Goal: Transaction & Acquisition: Purchase product/service

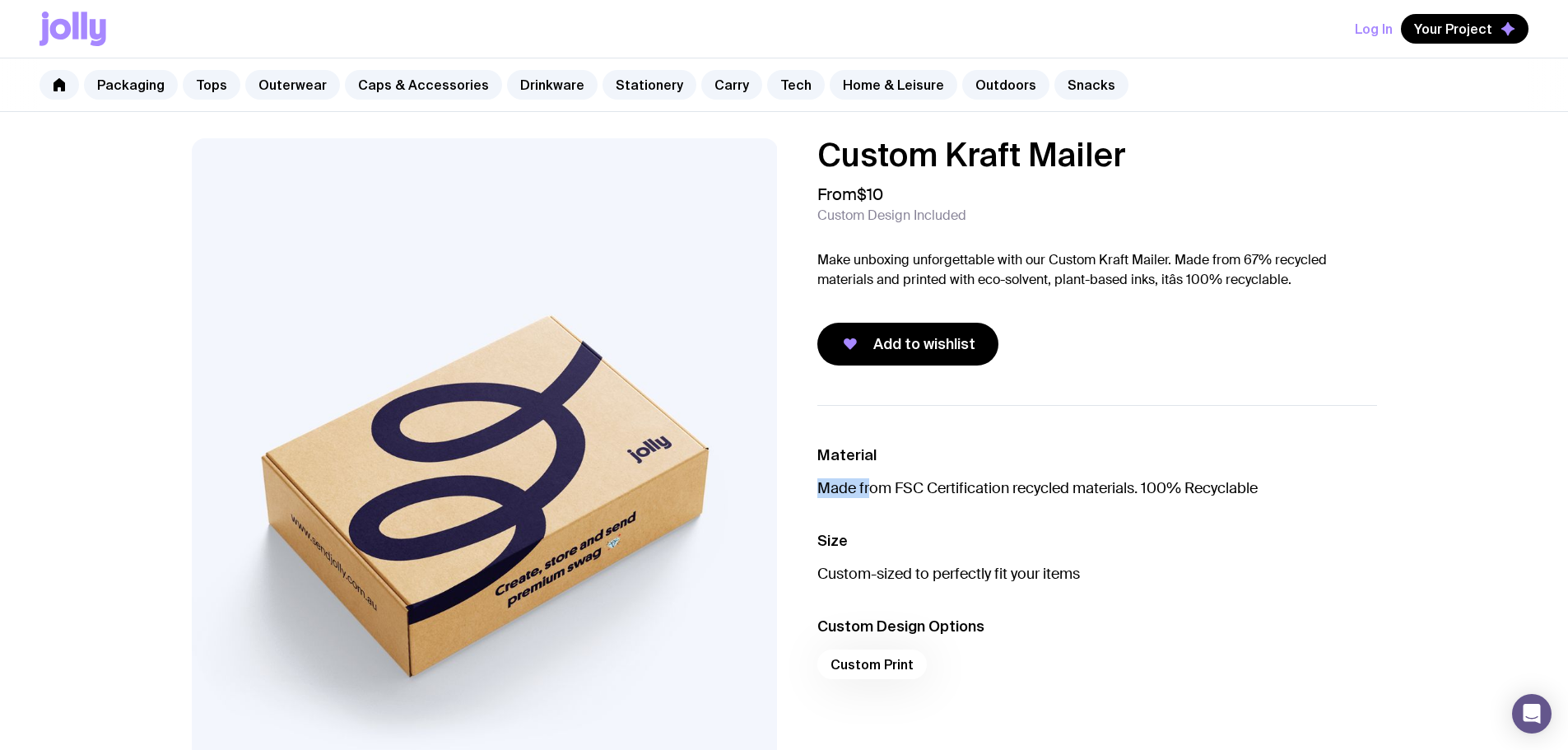
drag, startPoint x: 1098, startPoint y: 452, endPoint x: 873, endPoint y: 484, distance: 227.3
click at [873, 484] on li "Material Made from FSC Certification recycled materials. 100% Recyclable" at bounding box center [1097, 471] width 559 height 53
click at [881, 470] on li "Material Made from FSC Certification recycled materials. 100% Recyclable" at bounding box center [1097, 471] width 559 height 53
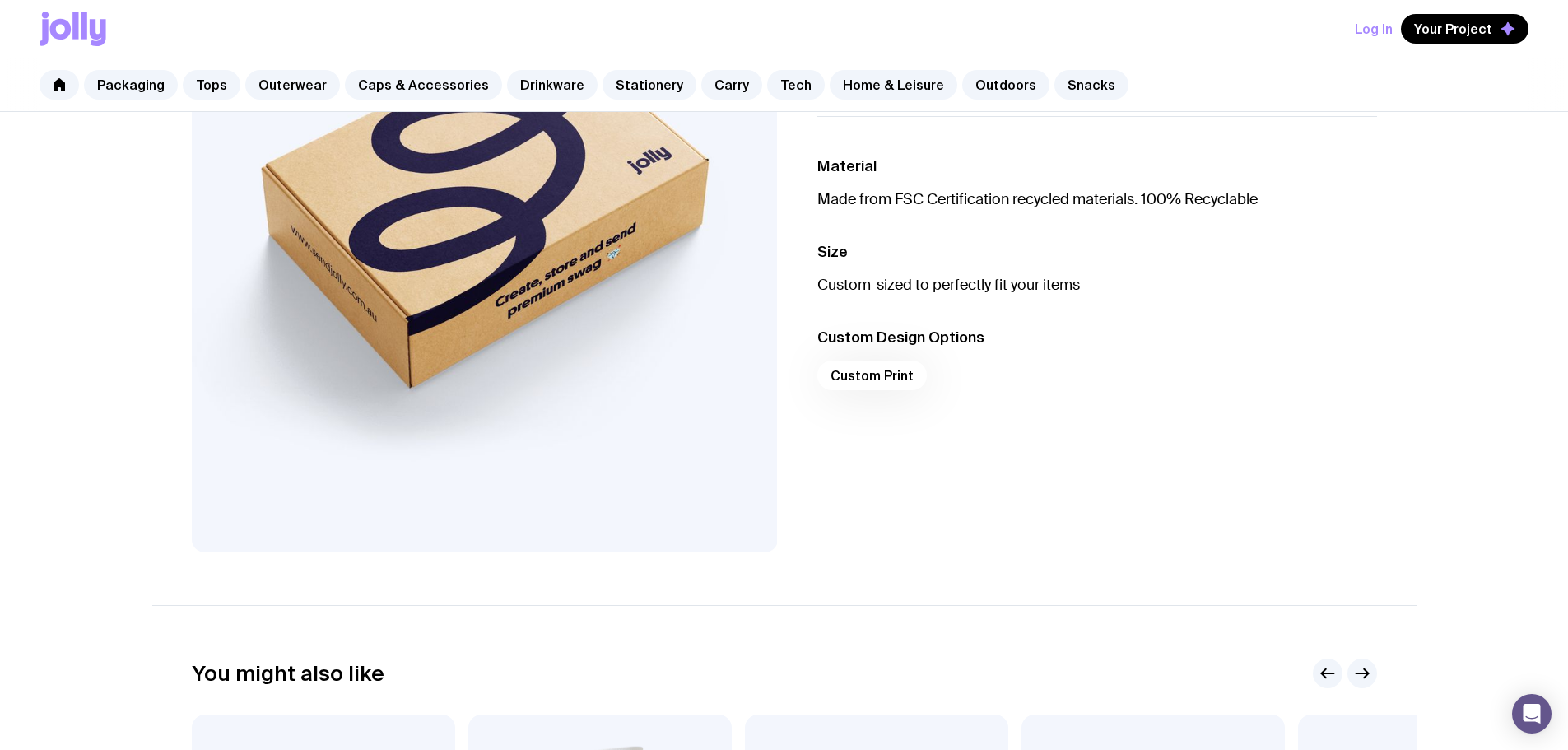
scroll to position [82, 0]
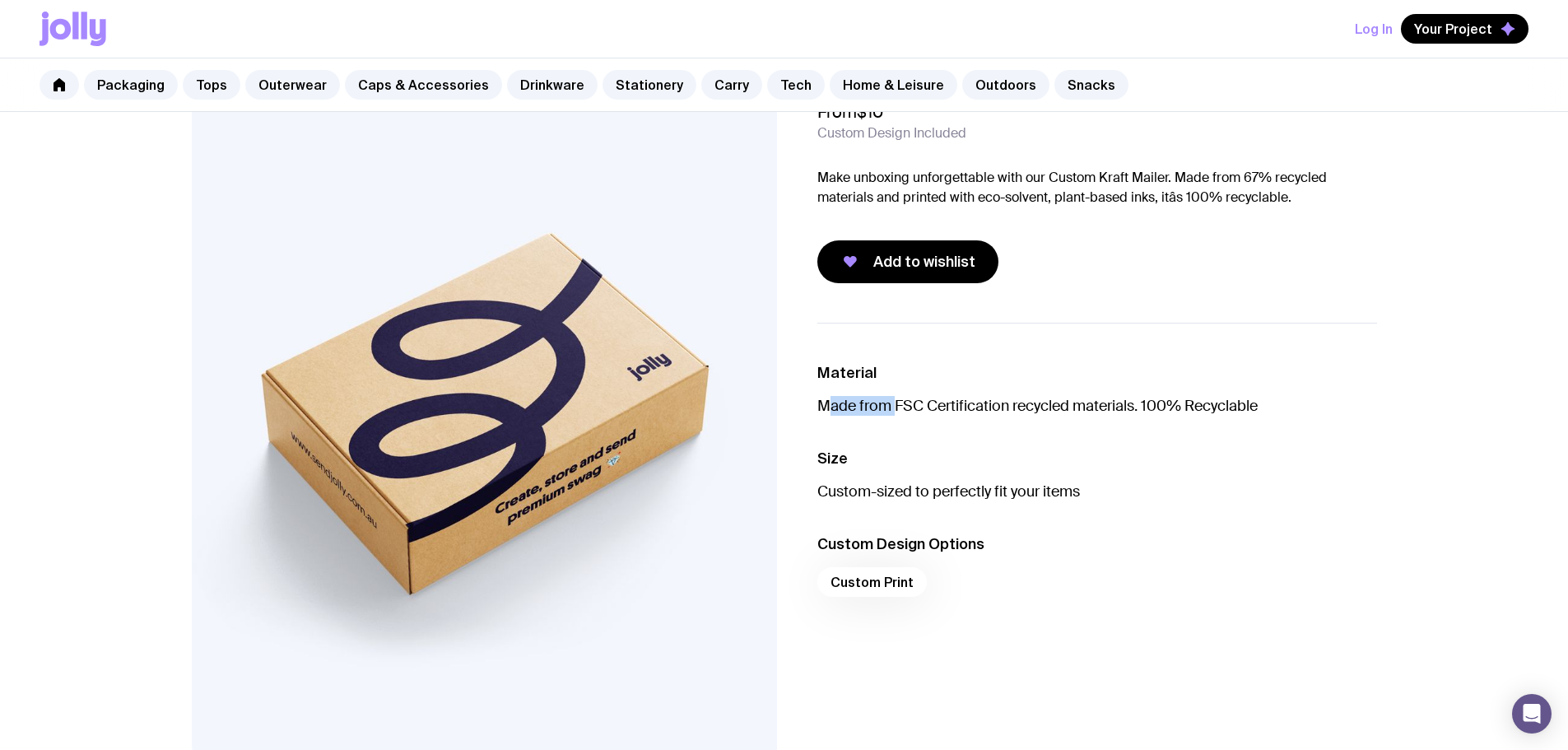
click at [823, 408] on li "Material Made from FSC Certification recycled materials. 100% Recyclable" at bounding box center [1097, 388] width 559 height 53
click at [822, 408] on p "Made from FSC Certification recycled materials. 100% Recyclable" at bounding box center [1097, 405] width 559 height 20
click at [822, 409] on p "Made from FSC Certification recycled materials. 100% Recyclable" at bounding box center [1097, 405] width 559 height 20
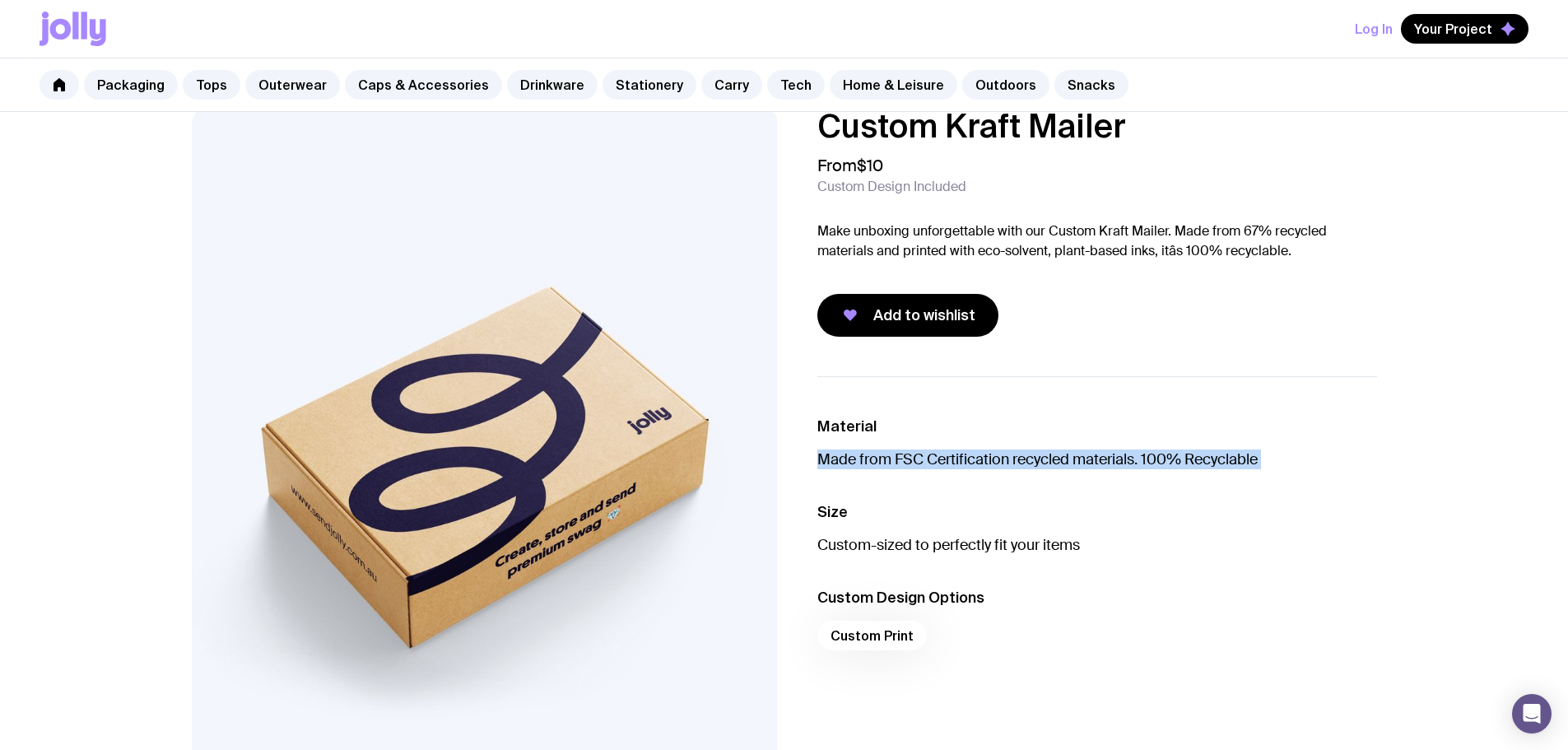
scroll to position [0, 0]
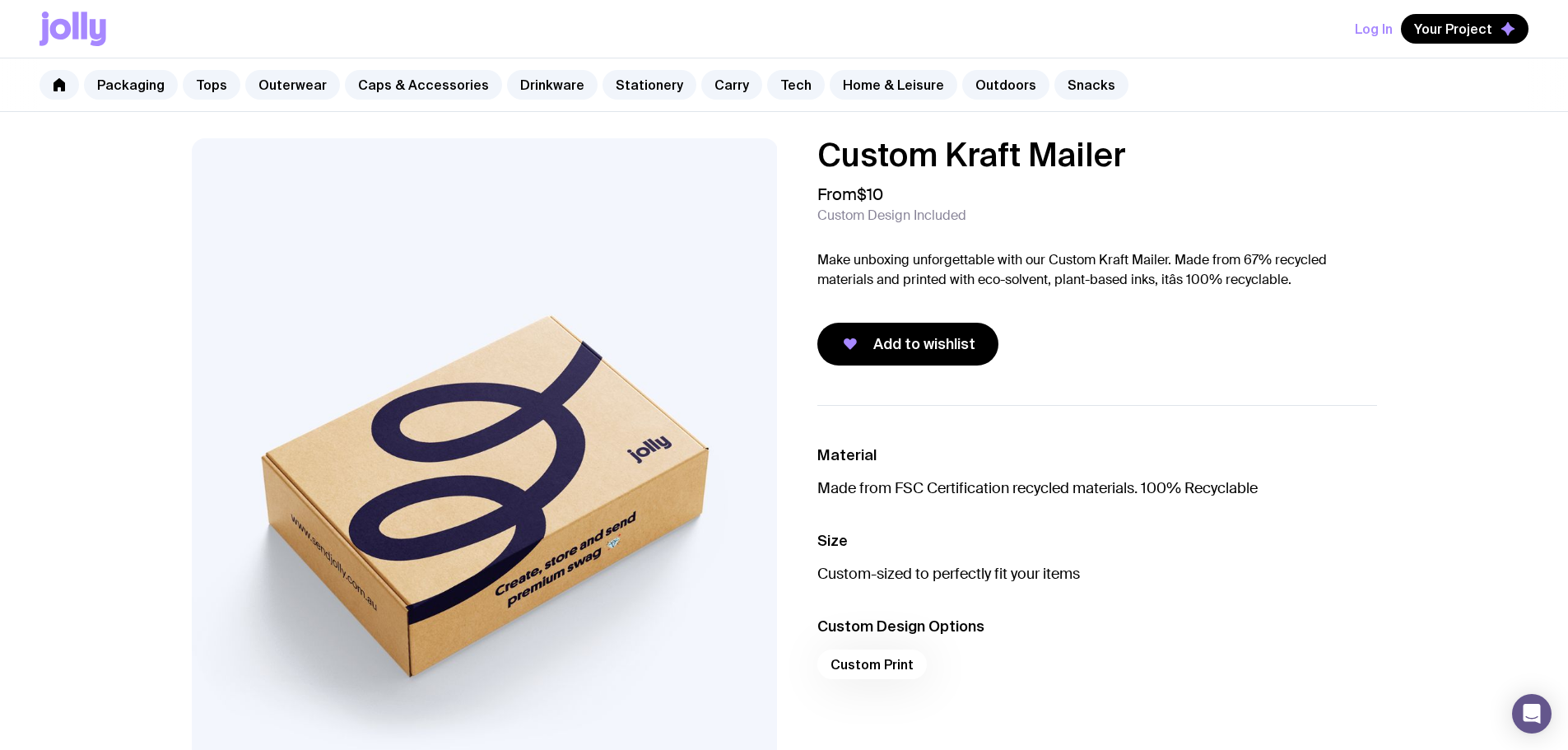
click at [919, 303] on div "Custom Kraft Mailer From $10 Custom Design Included Make unboxing unforgettable…" at bounding box center [1097, 251] width 559 height 227
drag, startPoint x: 934, startPoint y: 283, endPoint x: 851, endPoint y: 256, distance: 87.3
click at [882, 265] on p "Make unboxing unforgettable with our Custom Kraft Mailer. Made from 67% recycle…" at bounding box center [1097, 270] width 559 height 39
click at [878, 235] on div "Custom Kraft Mailer From $10 Custom Design Included Make unboxing unforgettable…" at bounding box center [1097, 251] width 559 height 227
click at [1439, 38] on button "Your Project" at bounding box center [1465, 29] width 127 height 29
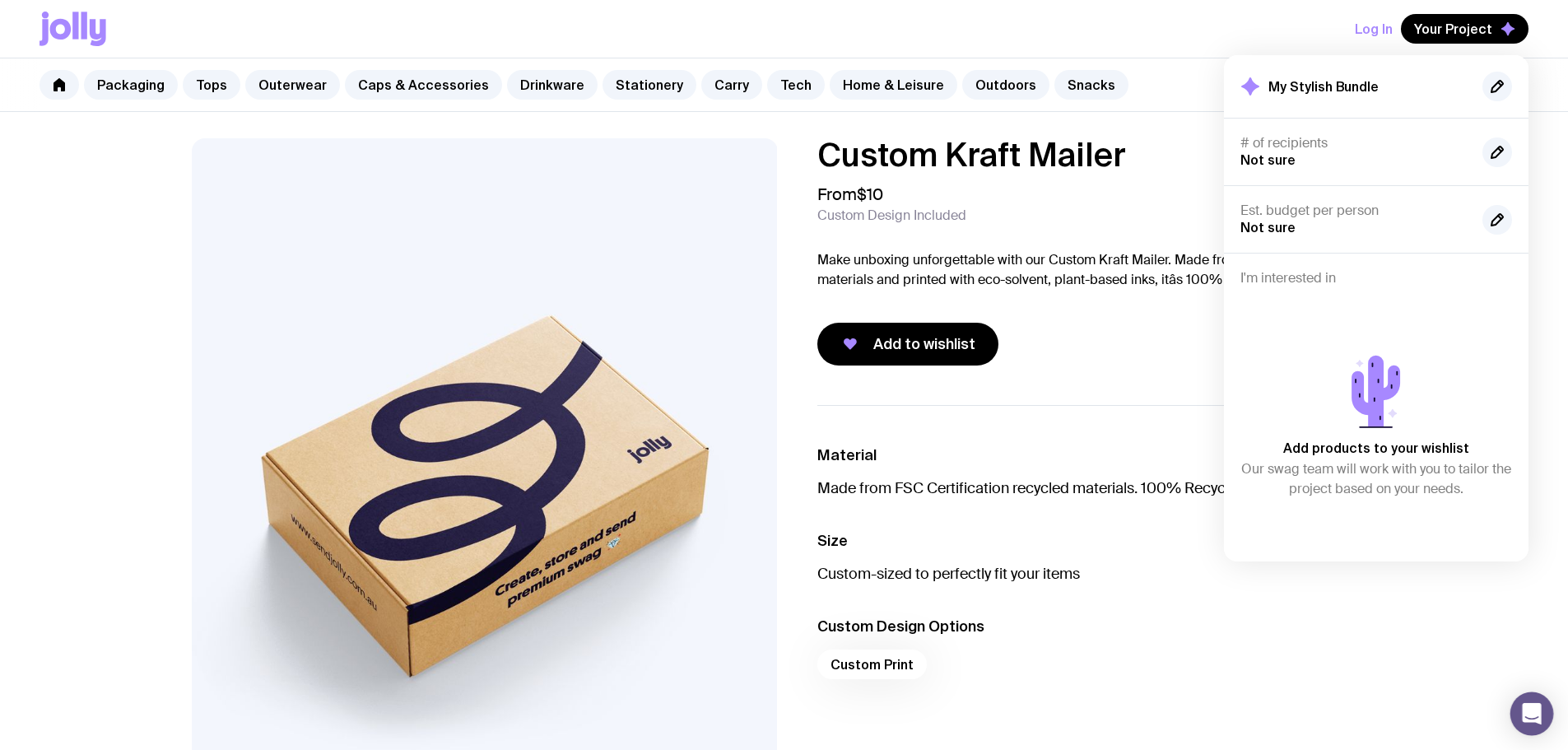
click at [1524, 709] on icon "Open Intercom Messenger" at bounding box center [1531, 713] width 19 height 21
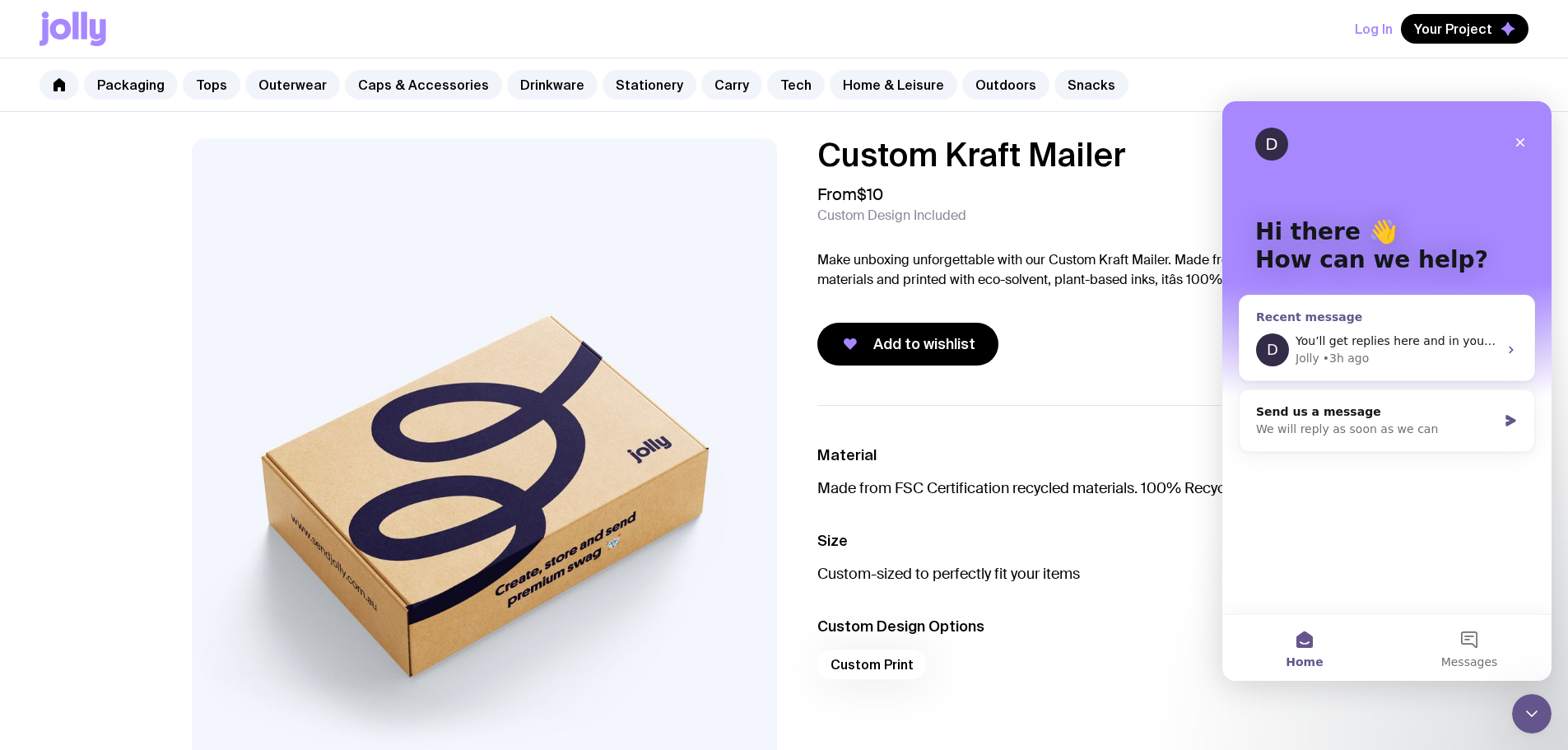
click at [1422, 352] on div "Jolly • 3h ago" at bounding box center [1396, 358] width 202 height 17
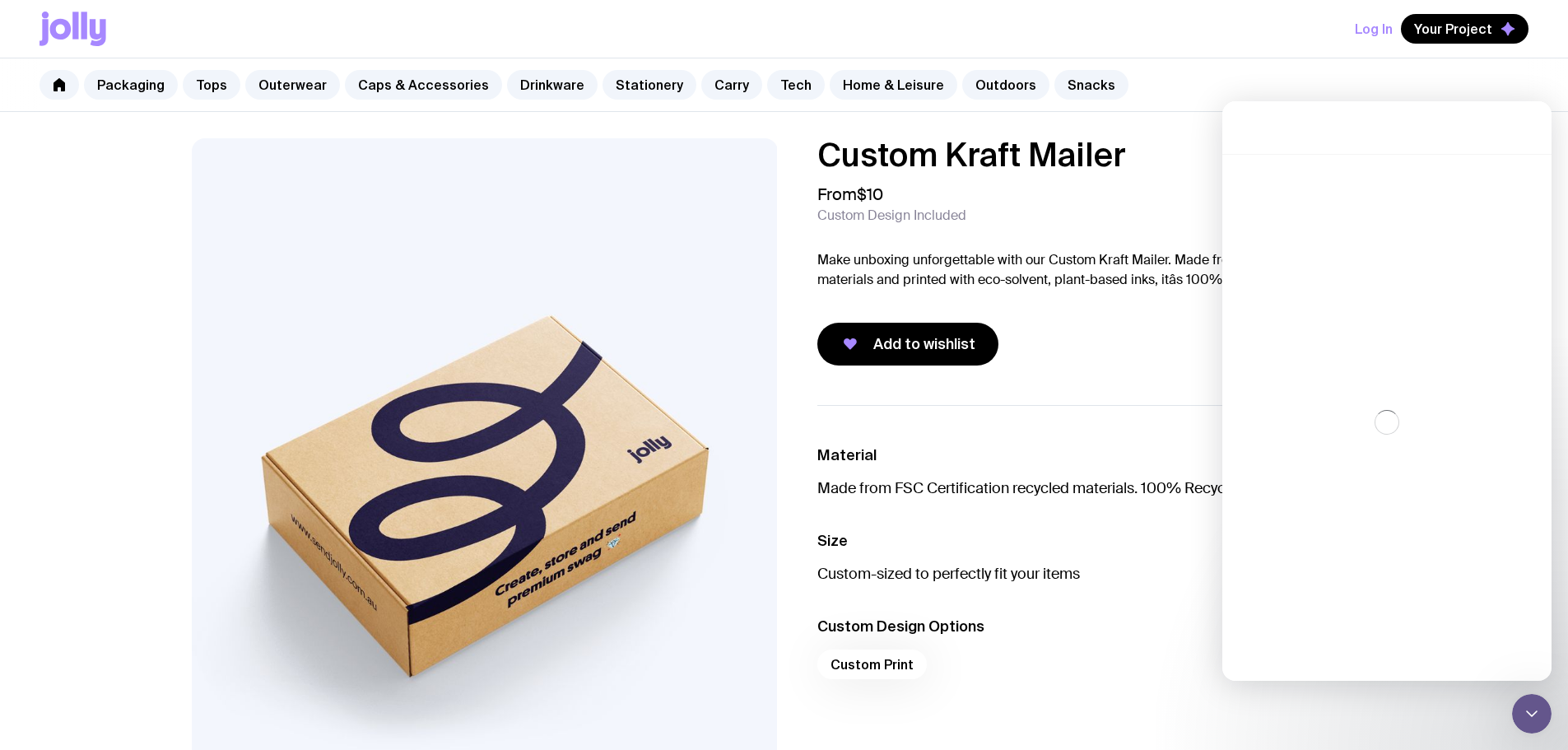
scroll to position [597, 0]
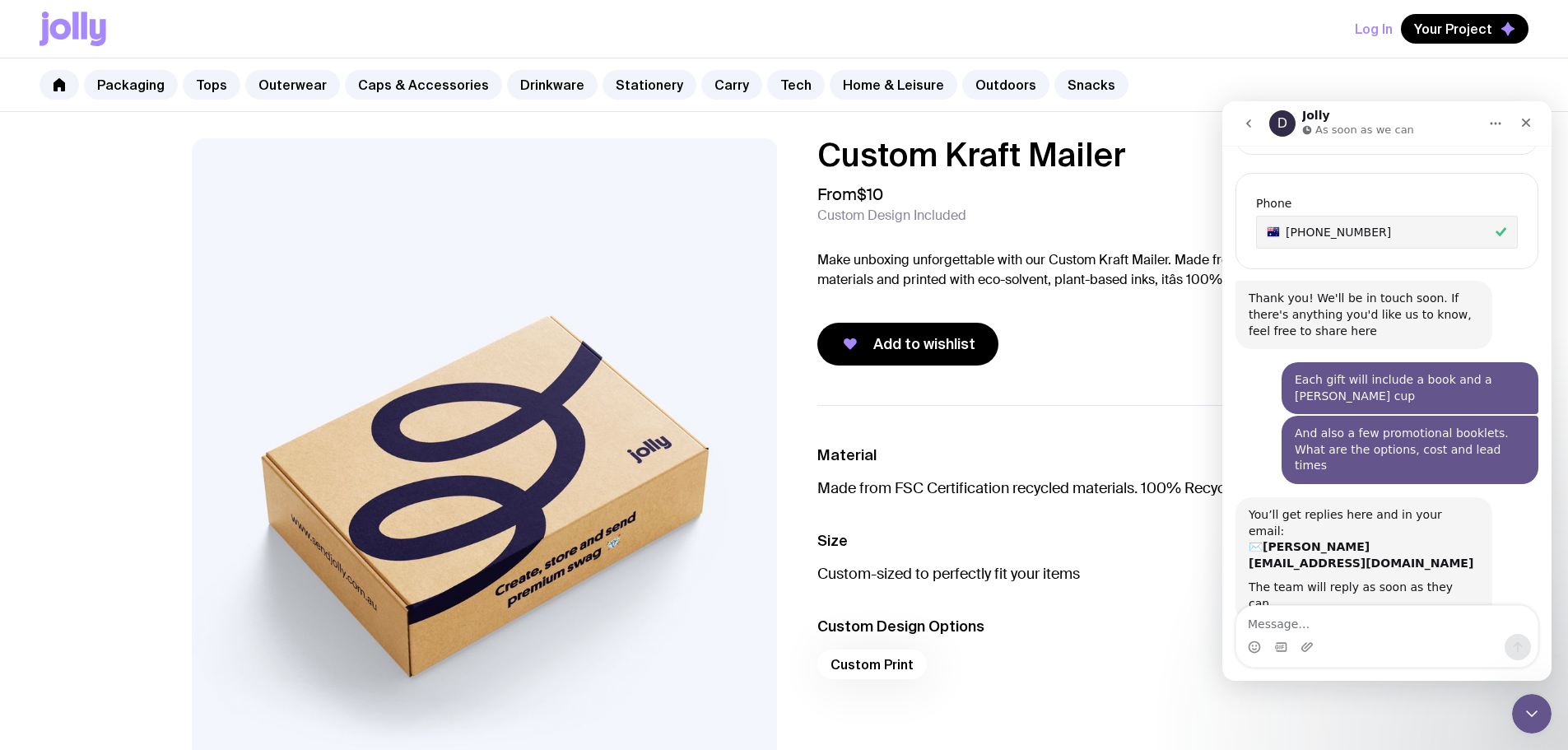
click at [1063, 331] on div "Add to wishlist" at bounding box center [1097, 344] width 559 height 43
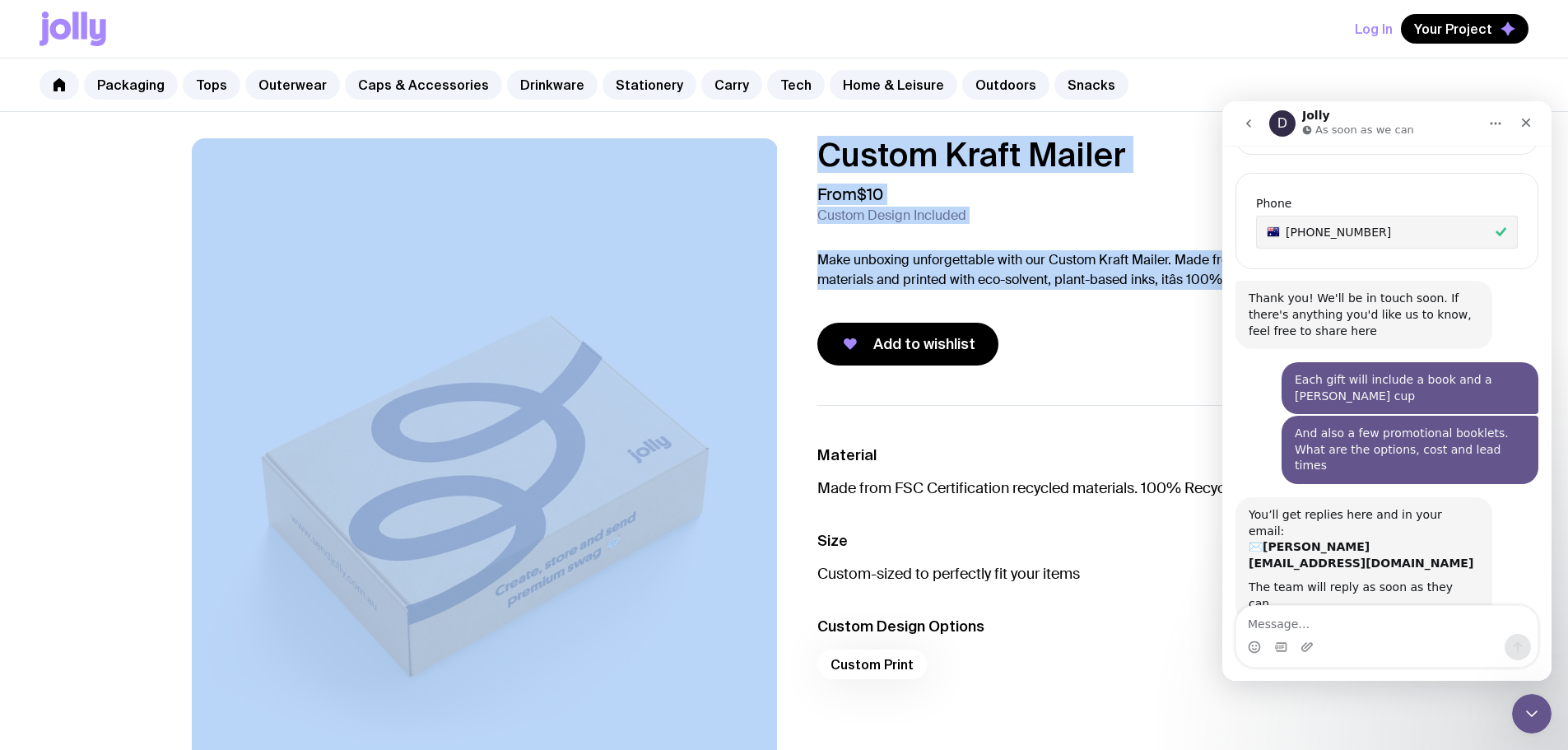
drag, startPoint x: 915, startPoint y: 275, endPoint x: 694, endPoint y: 236, distance: 224.4
click at [693, 237] on div "Custom Kraft Mailer From $10 Custom Design Included Make unboxing unforgettable…" at bounding box center [784, 489] width 1264 height 703
click at [964, 306] on div "Custom Kraft Mailer From $10 Custom Design Included Make unboxing unforgettable…" at bounding box center [1097, 251] width 559 height 227
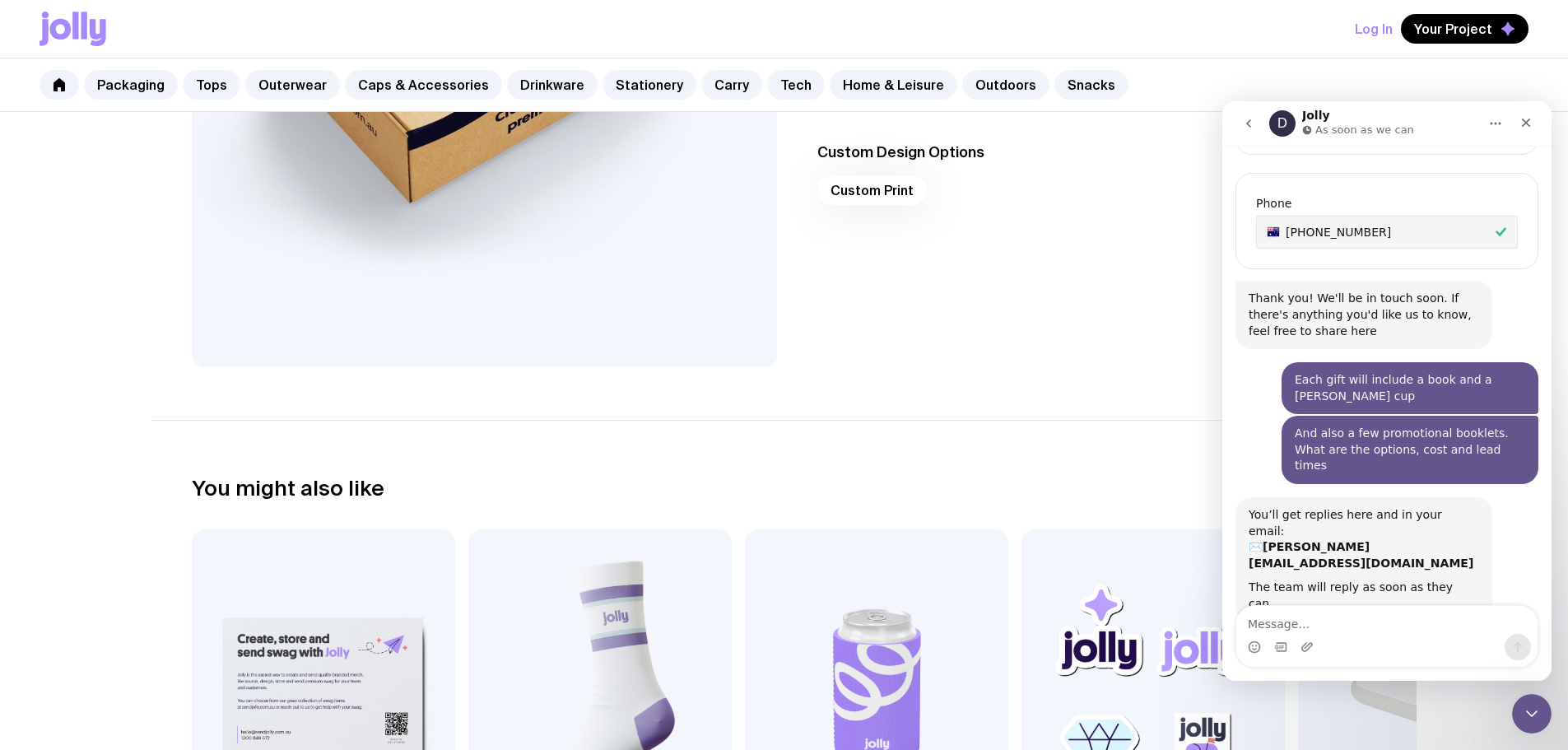
scroll to position [576, 0]
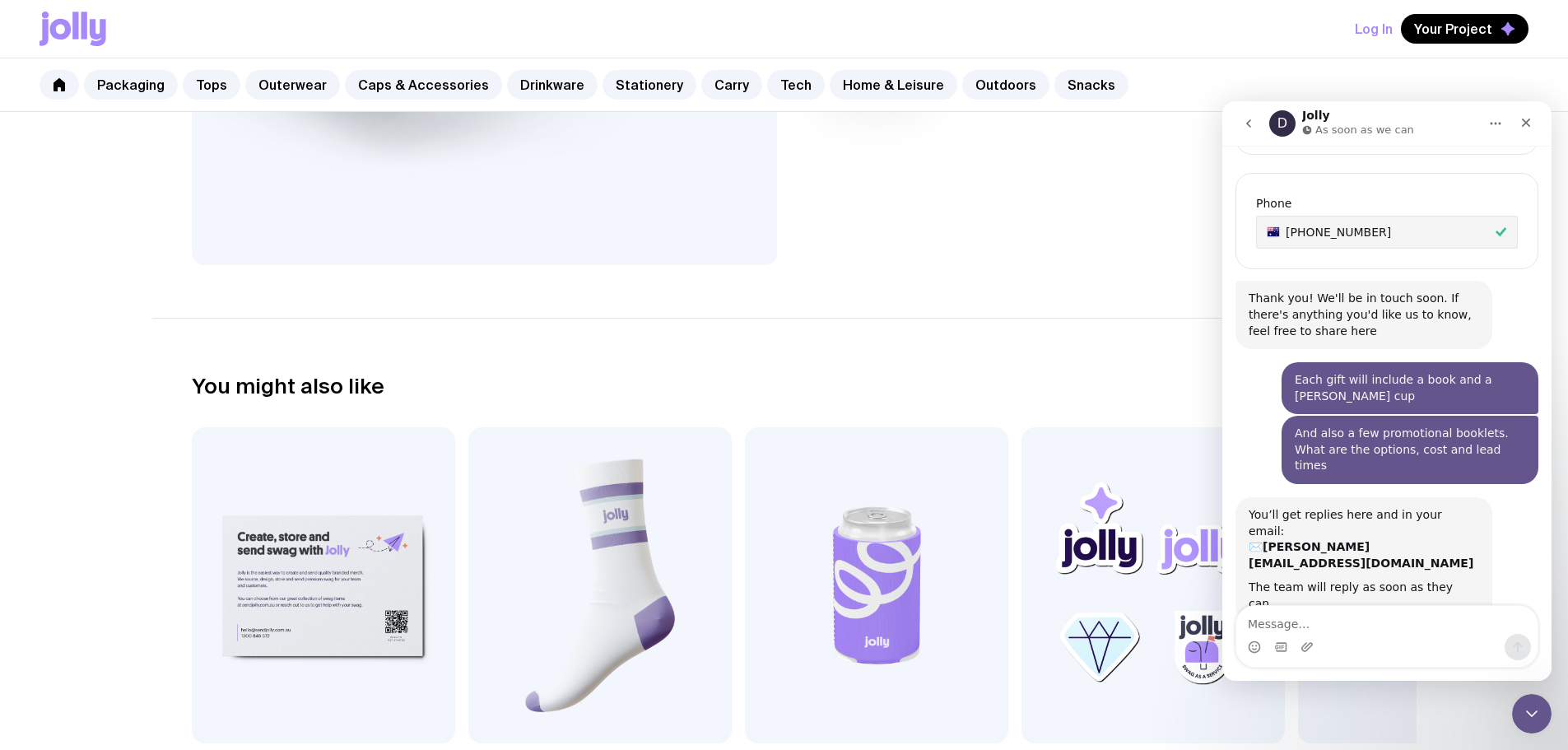
click at [927, 252] on div "Material Made from FSC Certification recycled materials. 100% Recyclable Size C…" at bounding box center [1084, 47] width 586 height 436
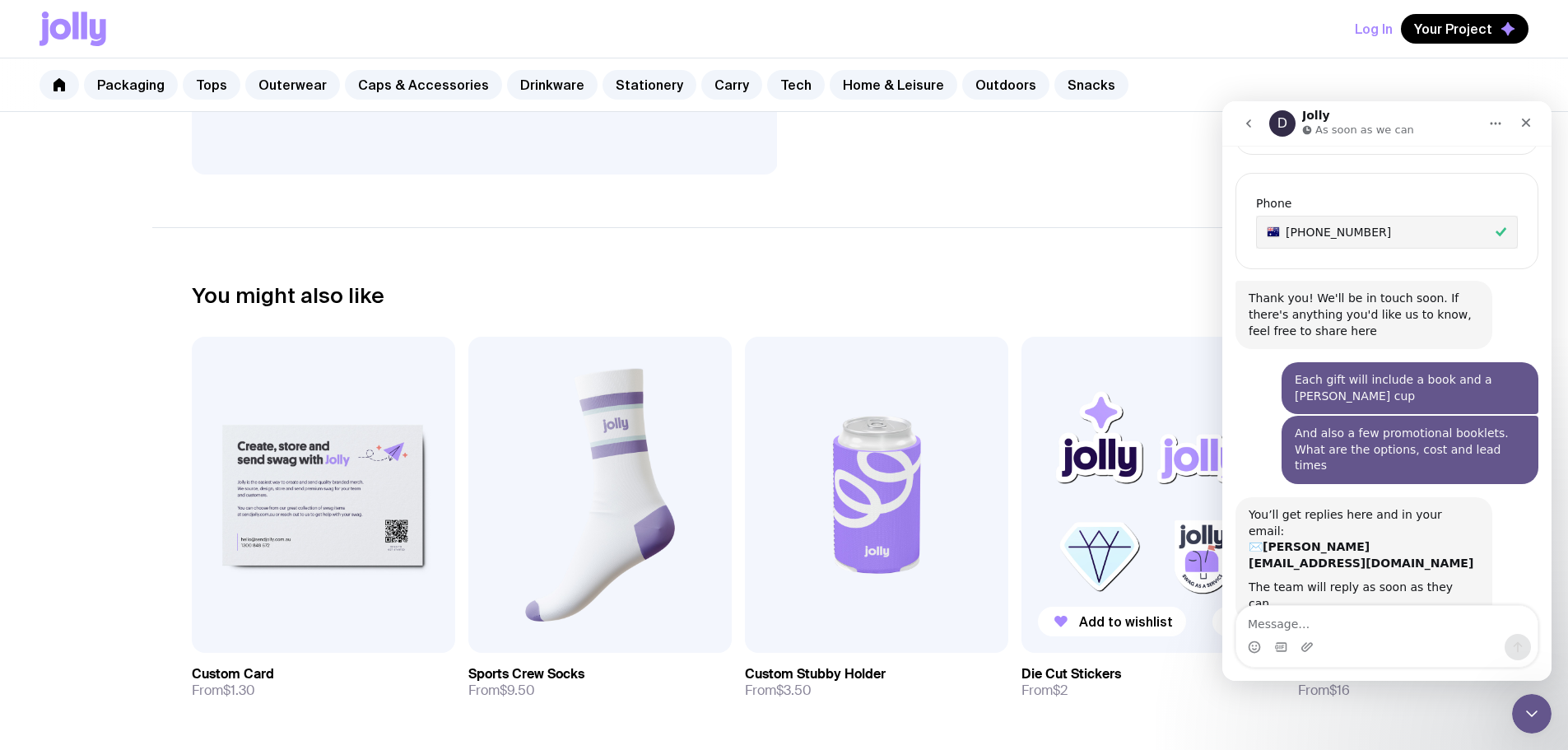
scroll to position [902, 0]
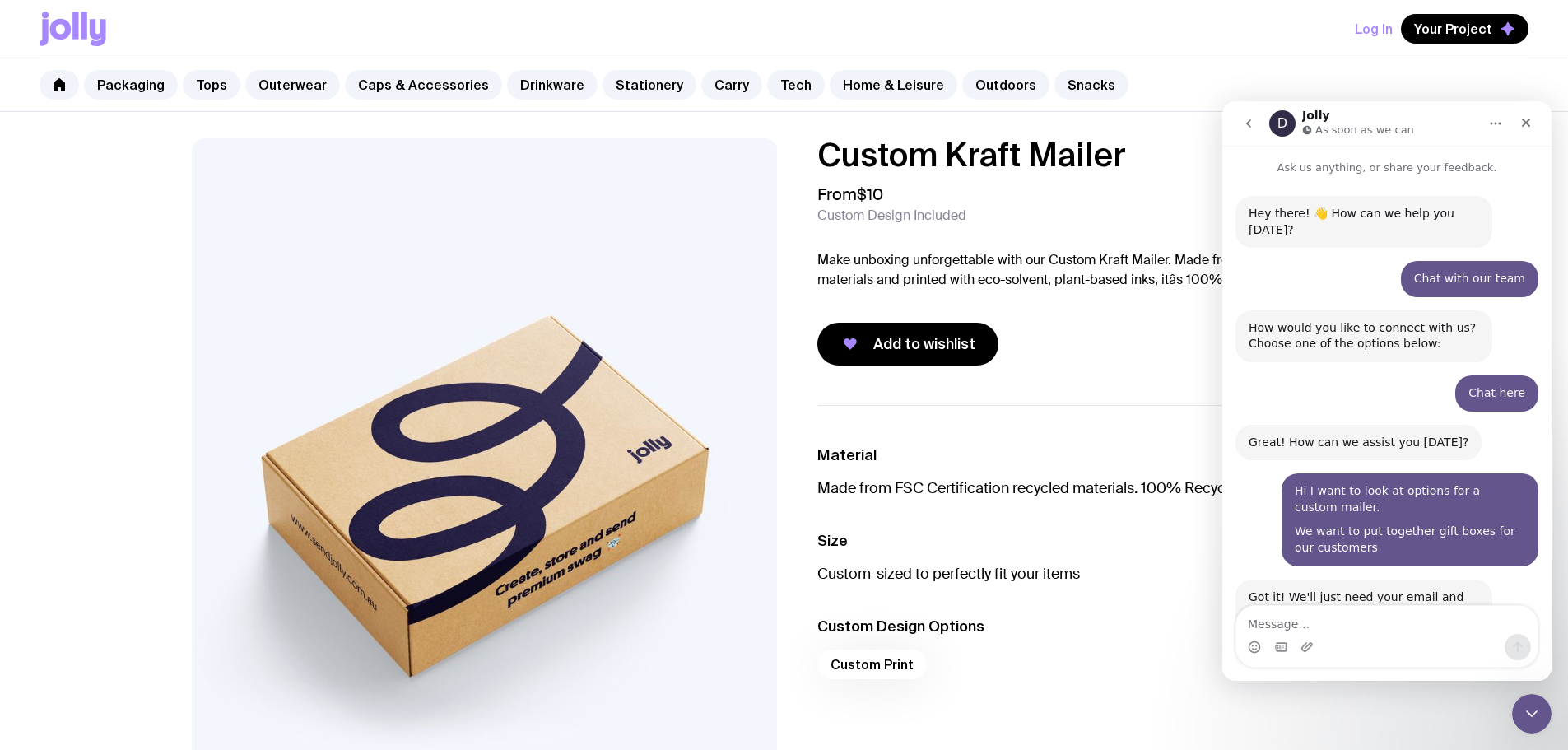
scroll to position [597, 0]
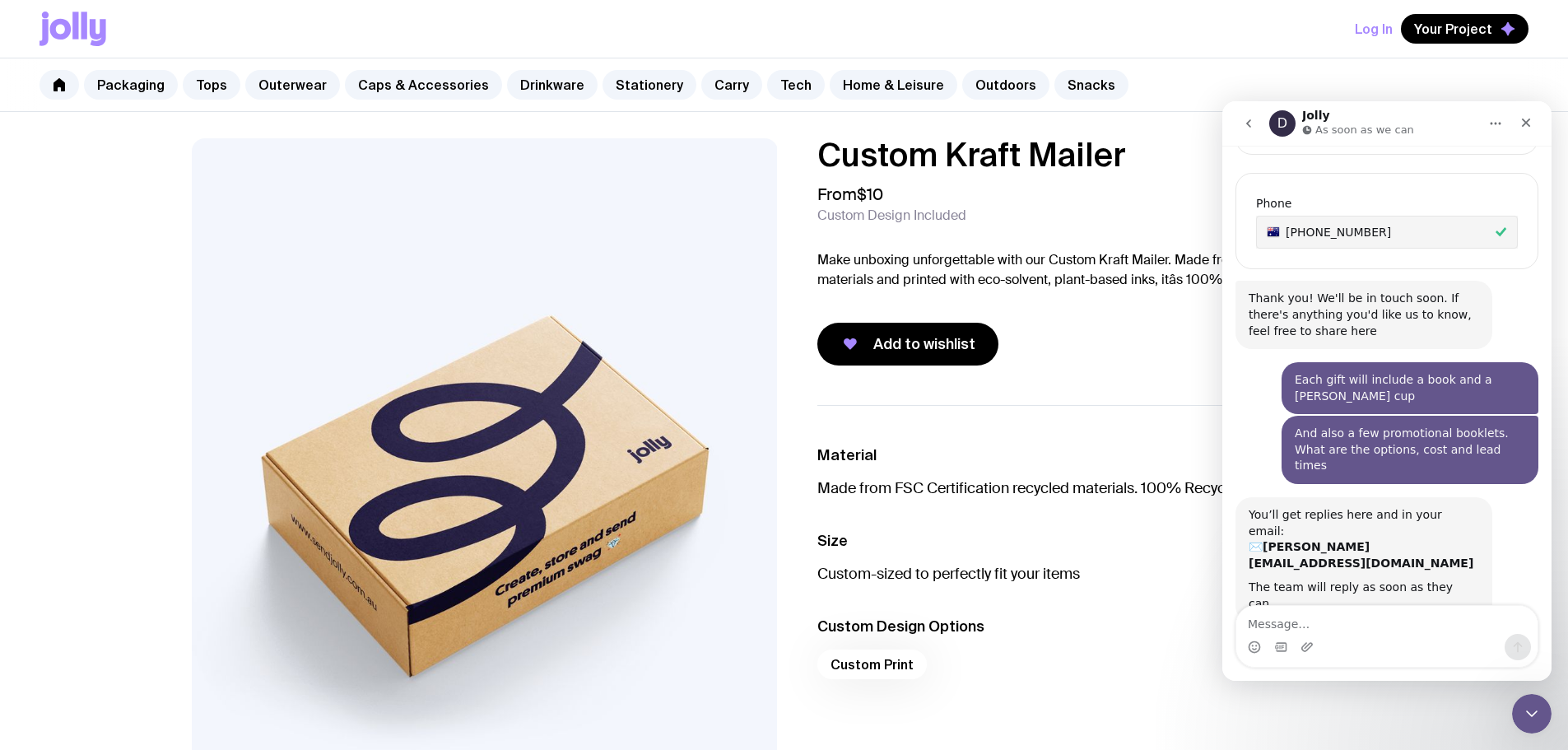
click at [1363, 673] on div "D Waiting for a teammate" at bounding box center [1387, 679] width 297 height 13
